Goal: Task Accomplishment & Management: Complete application form

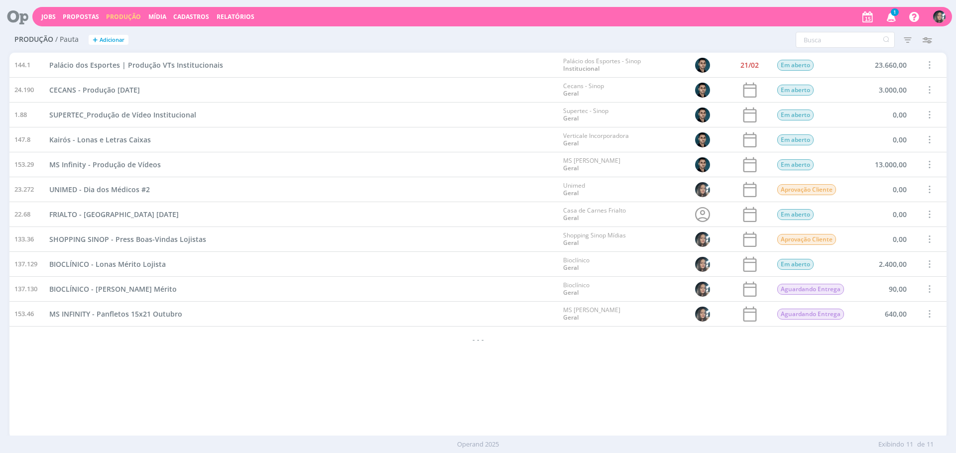
click at [299, 371] on div "144.1 Palácio dos Esportes | Produção VTs Institucionais Palácio dos Esportes -…" at bounding box center [477, 245] width 937 height 385
click at [49, 14] on link "Jobs" at bounding box center [48, 16] width 14 height 8
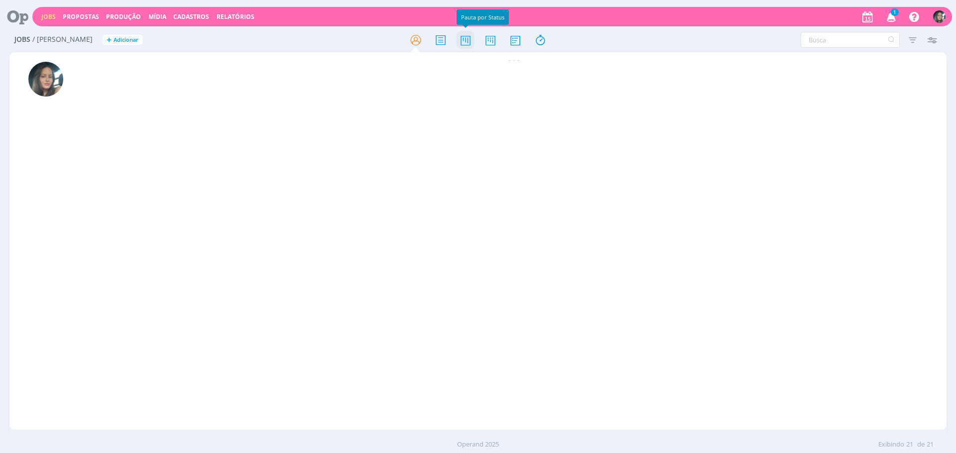
click at [458, 42] on icon at bounding box center [466, 39] width 18 height 19
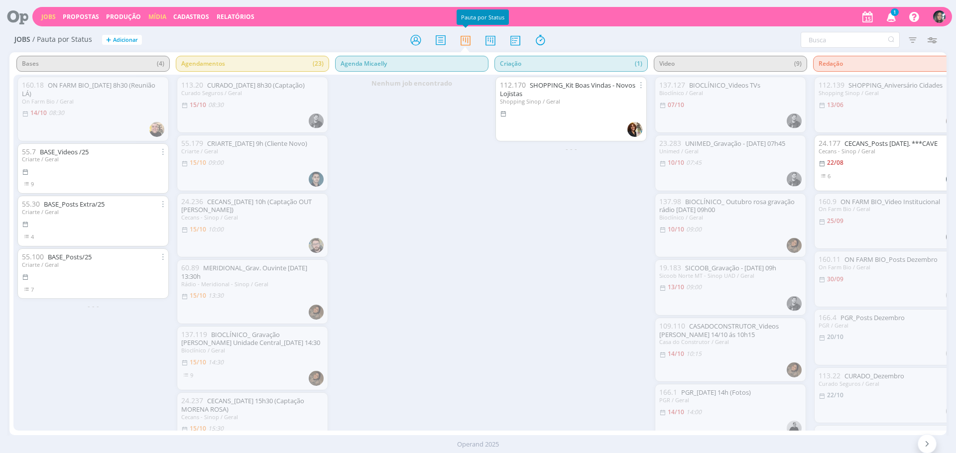
click at [153, 15] on link "Mídia" at bounding box center [157, 16] width 18 height 8
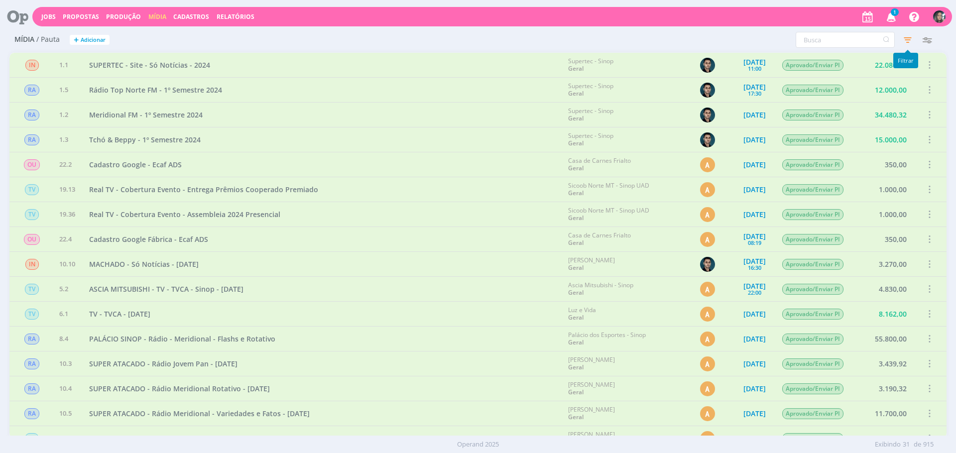
click at [904, 43] on icon "button" at bounding box center [908, 40] width 18 height 18
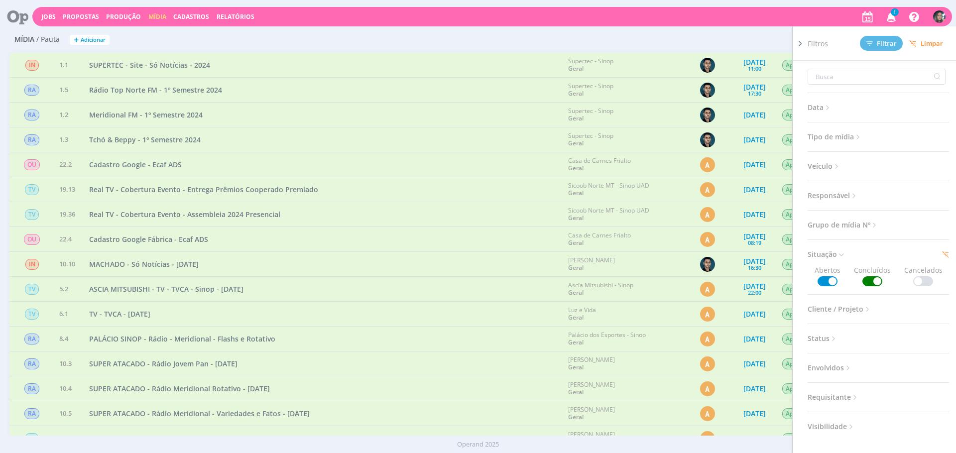
click at [931, 40] on span "Limpar" at bounding box center [926, 43] width 34 height 7
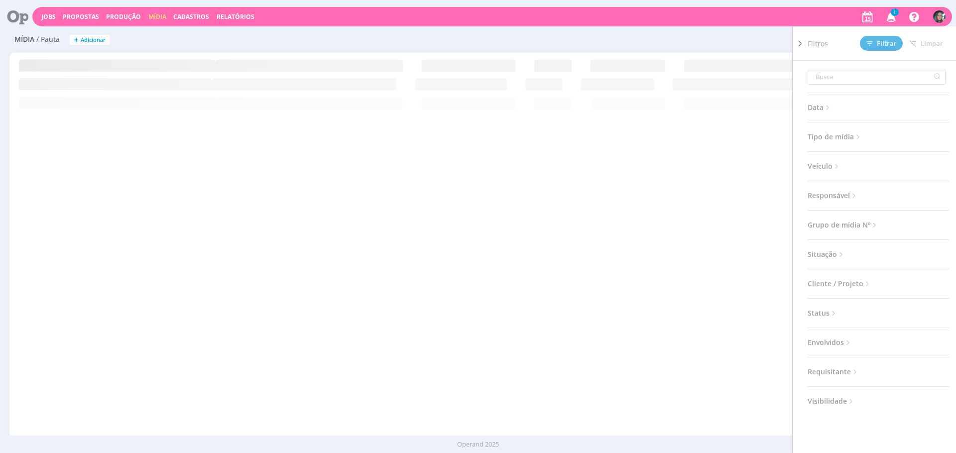
click at [673, 30] on div "Mídia / Pauta + Adicionar Filtros Filtrar [GEOGRAPHIC_DATA] Data Personalizado …" at bounding box center [477, 40] width 937 height 25
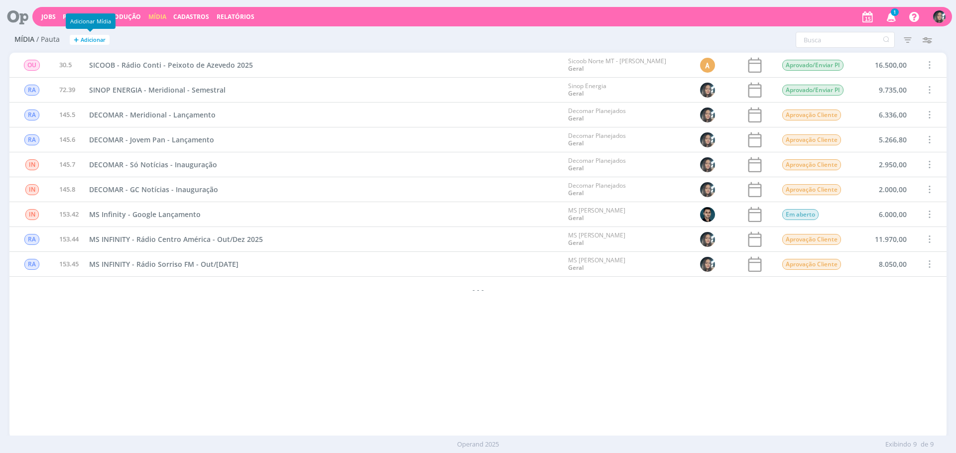
click at [97, 39] on span "Adicionar" at bounding box center [93, 40] width 25 height 6
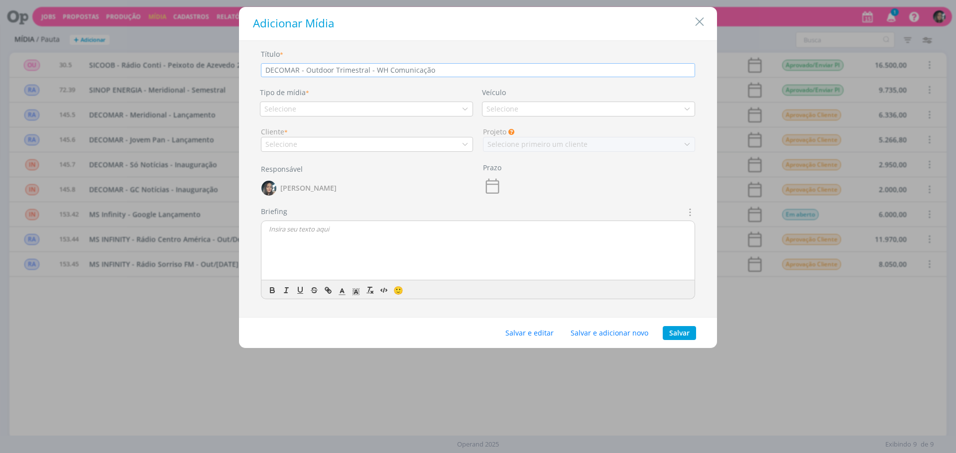
type input "DECOMAR - Outdoor Trimestral - WH Comunicação"
click at [340, 90] on div "Tipo de mídia * Selecione" at bounding box center [367, 101] width 222 height 29
click at [341, 97] on div "Tipo de mídia * Selecione" at bounding box center [367, 101] width 222 height 29
click at [341, 107] on div "Selecione" at bounding box center [366, 109] width 213 height 15
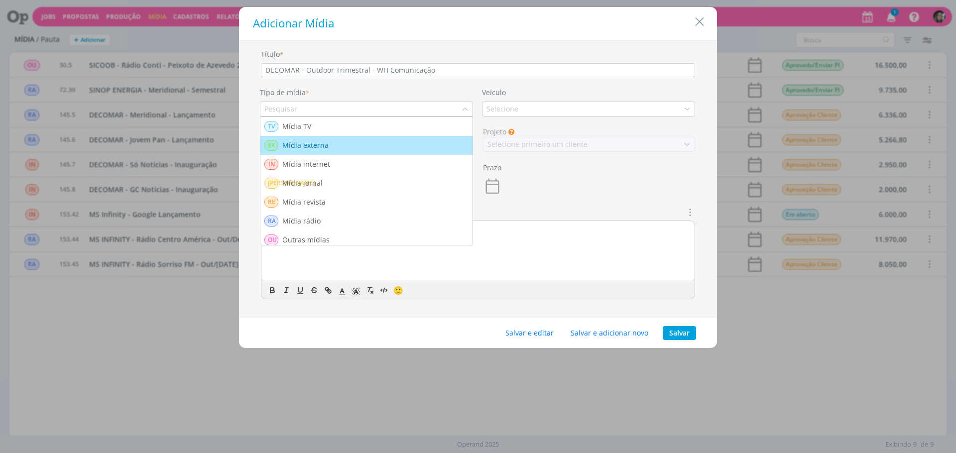
click at [381, 143] on div "EX Mídia externa" at bounding box center [366, 145] width 204 height 11
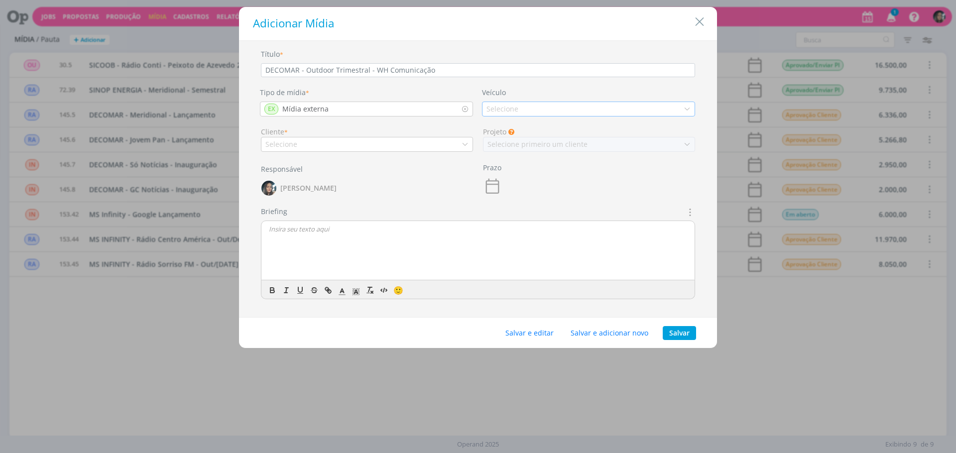
click at [494, 110] on div "Selecione" at bounding box center [504, 109] width 34 height 10
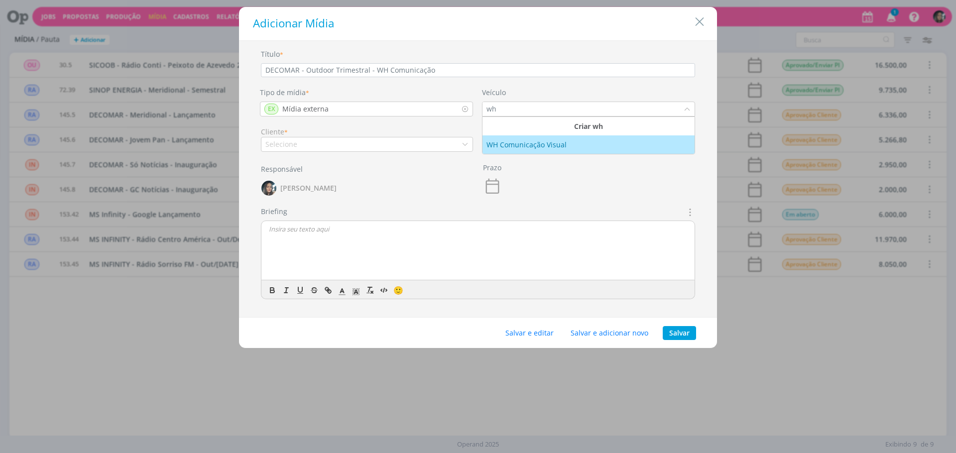
type input "wh"
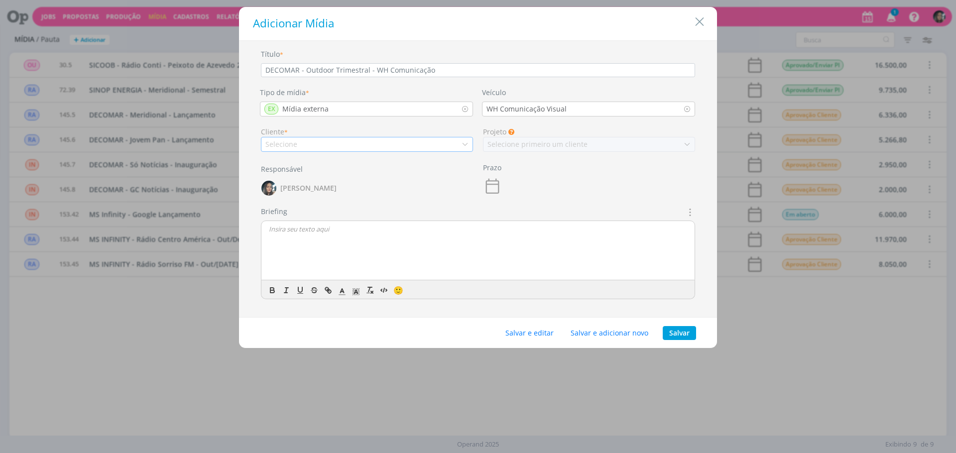
click at [394, 143] on div "Selecione" at bounding box center [367, 144] width 212 height 15
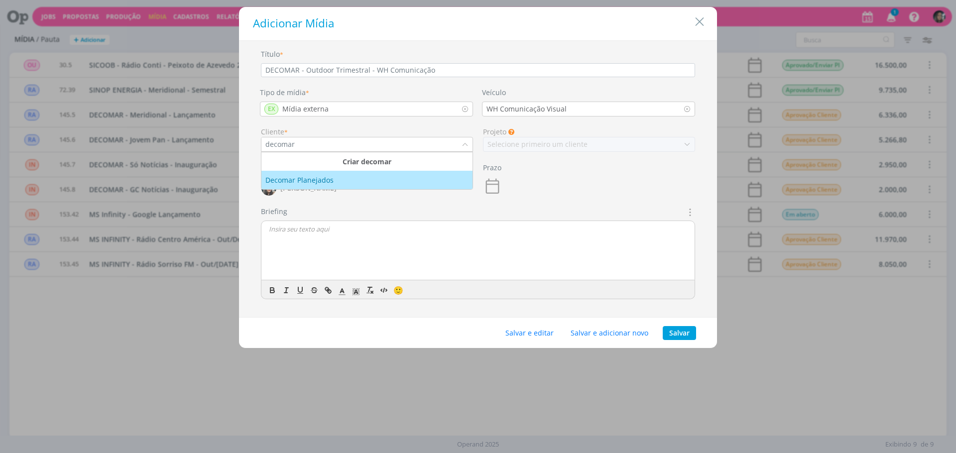
type input "decomar"
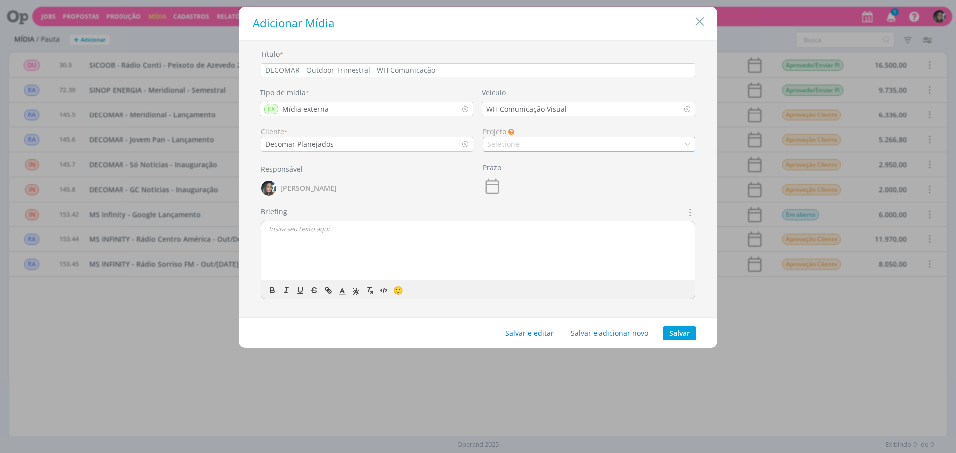
click at [516, 141] on div "Selecione" at bounding box center [505, 144] width 34 height 10
click at [541, 166] on div "Geral" at bounding box center [589, 161] width 203 height 10
click at [533, 332] on button "Salvar e editar" at bounding box center [529, 333] width 61 height 14
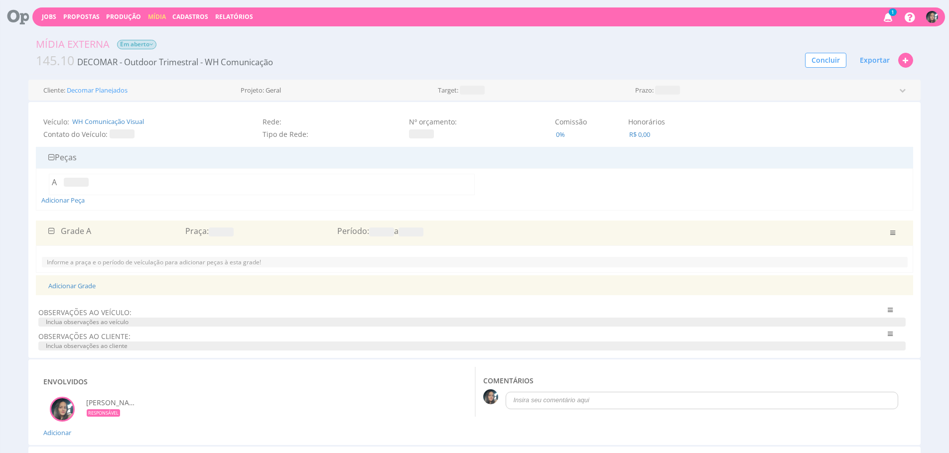
click at [226, 226] on div "Praça:" at bounding box center [257, 231] width 144 height 11
click at [226, 227] on div "Praça:" at bounding box center [257, 231] width 144 height 11
click at [227, 230] on span at bounding box center [221, 232] width 25 height 9
click at [263, 206] on icon "submit" at bounding box center [266, 207] width 6 height 6
click at [374, 228] on span at bounding box center [381, 232] width 25 height 9
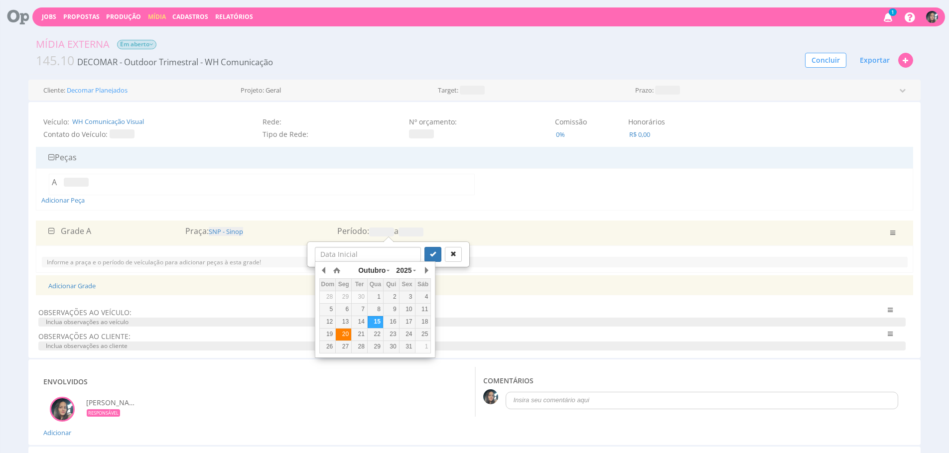
click at [339, 334] on div "20" at bounding box center [343, 334] width 15 height 8
type input "20/10/2025"
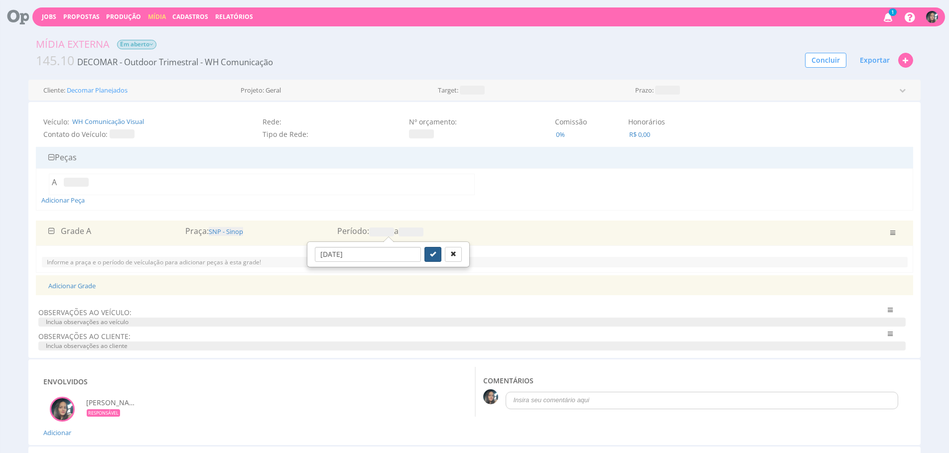
click at [425, 253] on button "submit" at bounding box center [432, 254] width 17 height 15
